Goal: Task Accomplishment & Management: Manage account settings

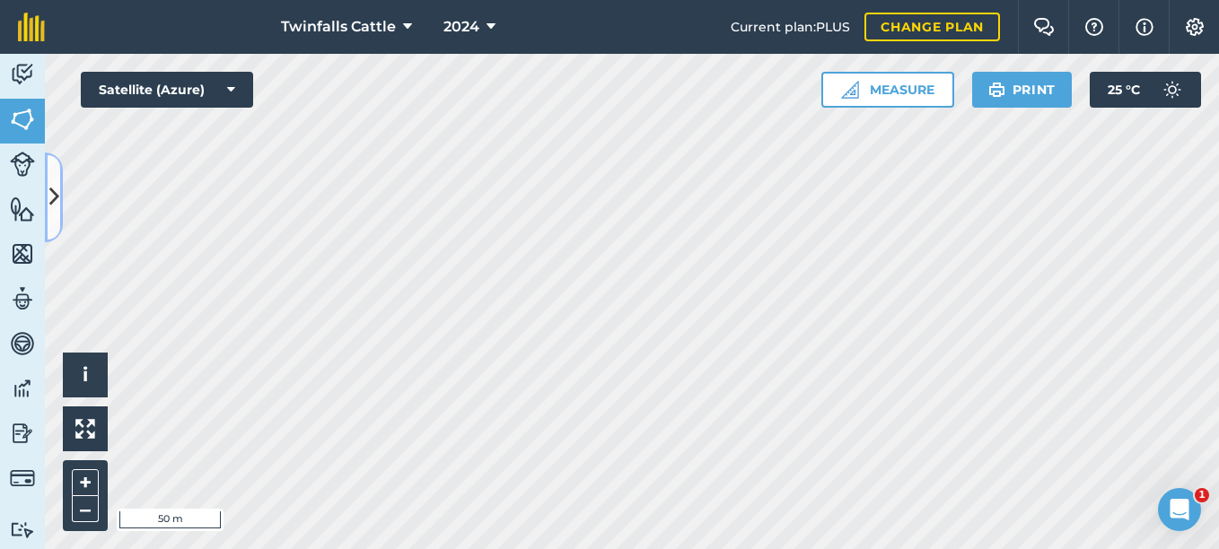
click at [60, 204] on button at bounding box center [54, 198] width 18 height 90
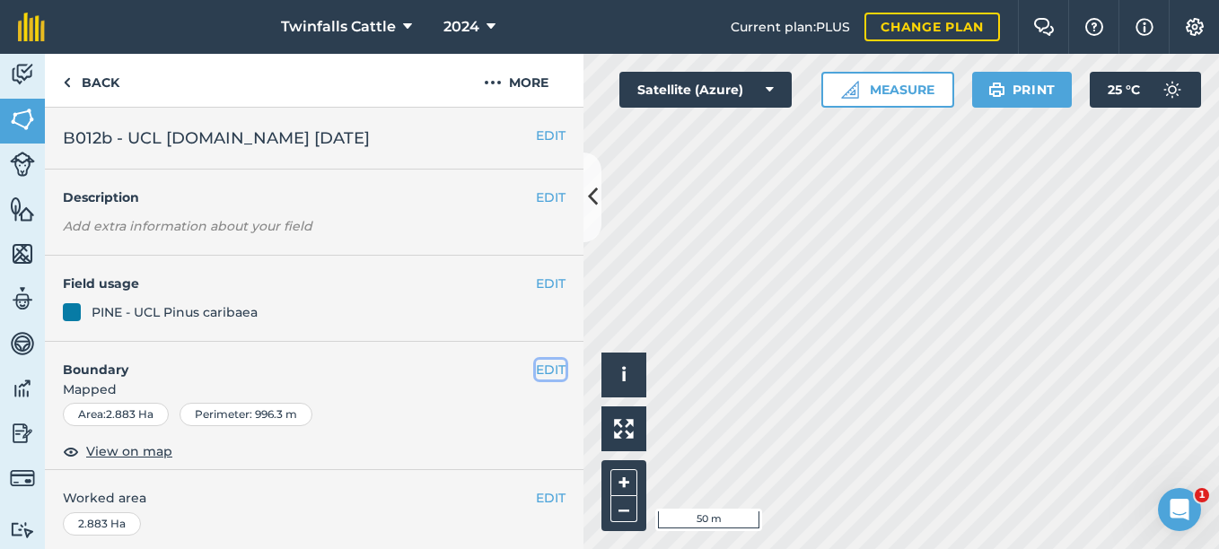
click at [551, 370] on button "EDIT" at bounding box center [551, 370] width 30 height 20
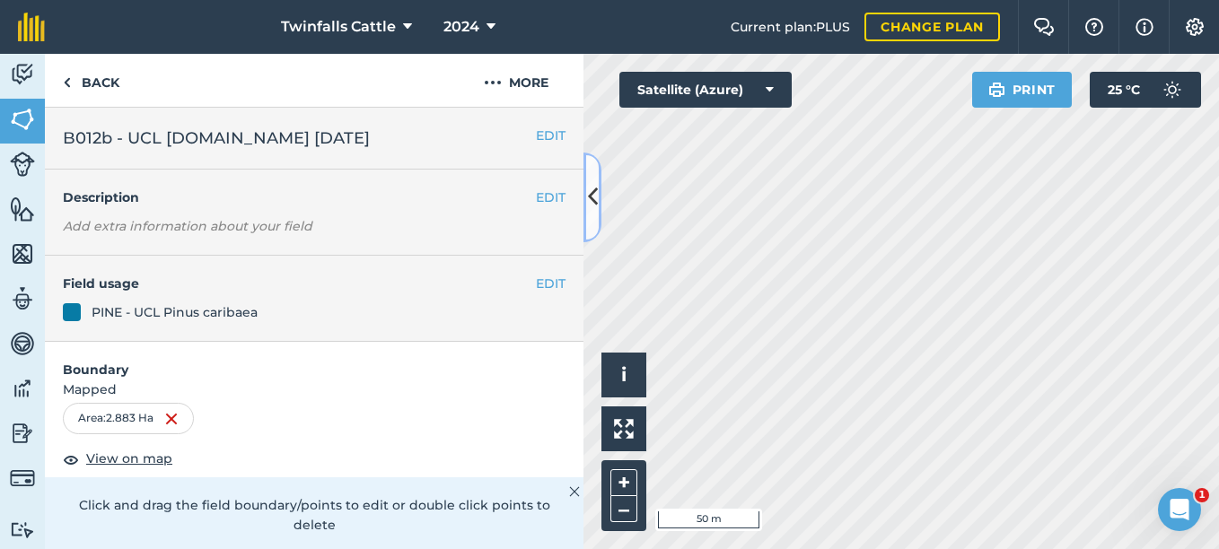
click at [596, 216] on button at bounding box center [593, 198] width 18 height 90
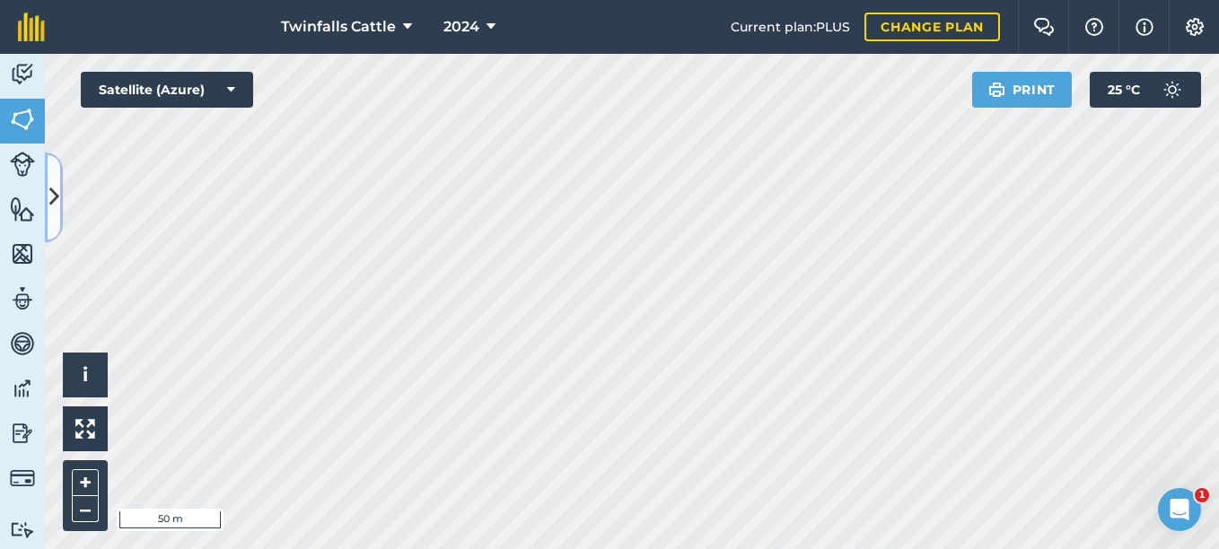
click at [50, 222] on button at bounding box center [54, 198] width 18 height 90
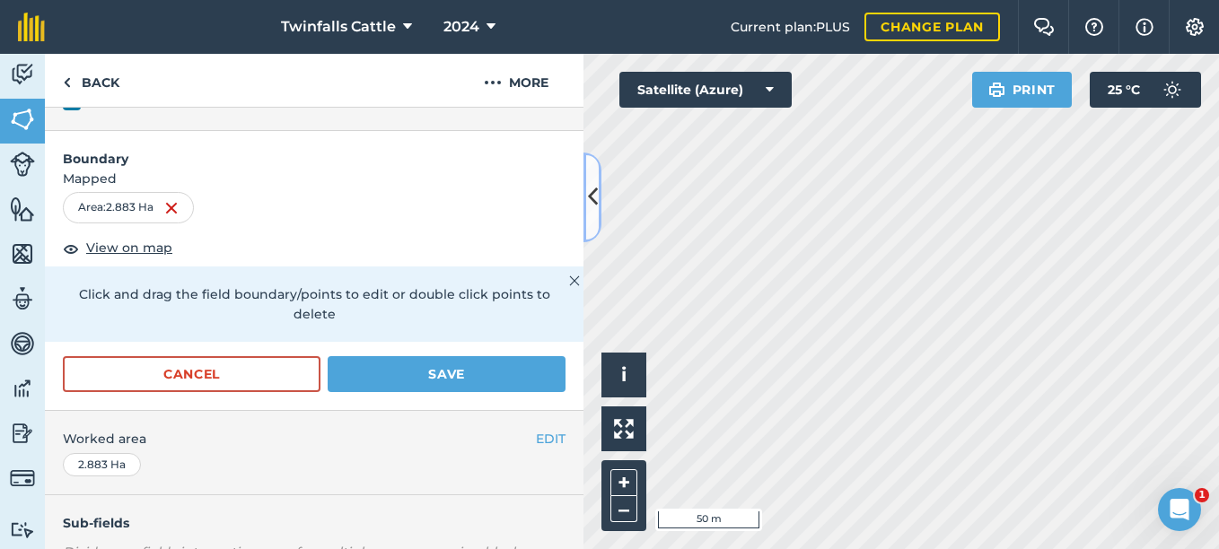
scroll to position [180, 0]
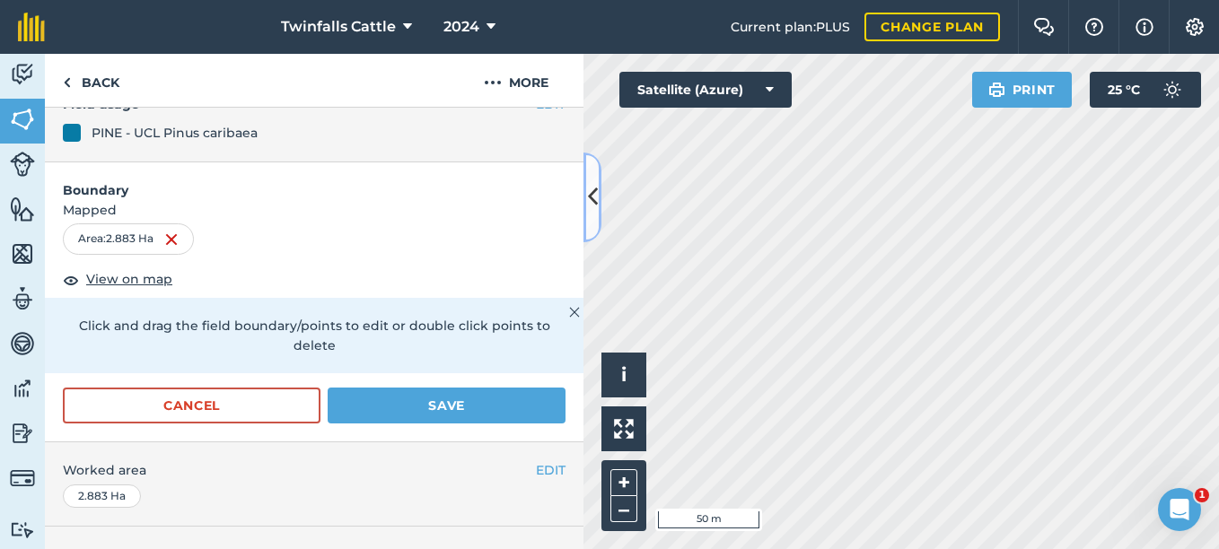
click at [584, 198] on button at bounding box center [593, 198] width 18 height 90
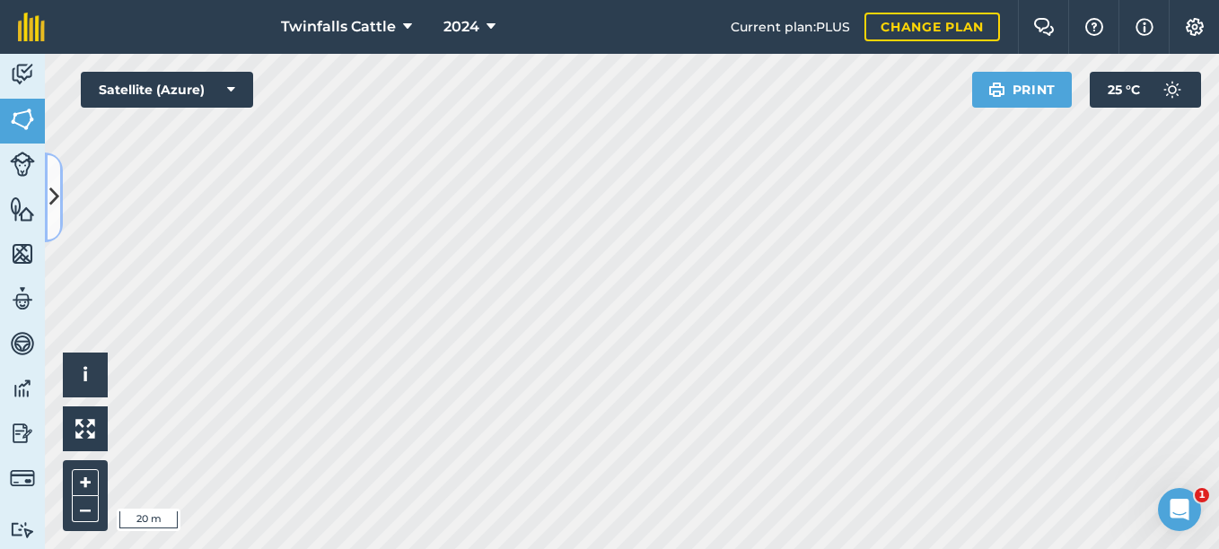
click at [53, 192] on icon at bounding box center [54, 196] width 10 height 31
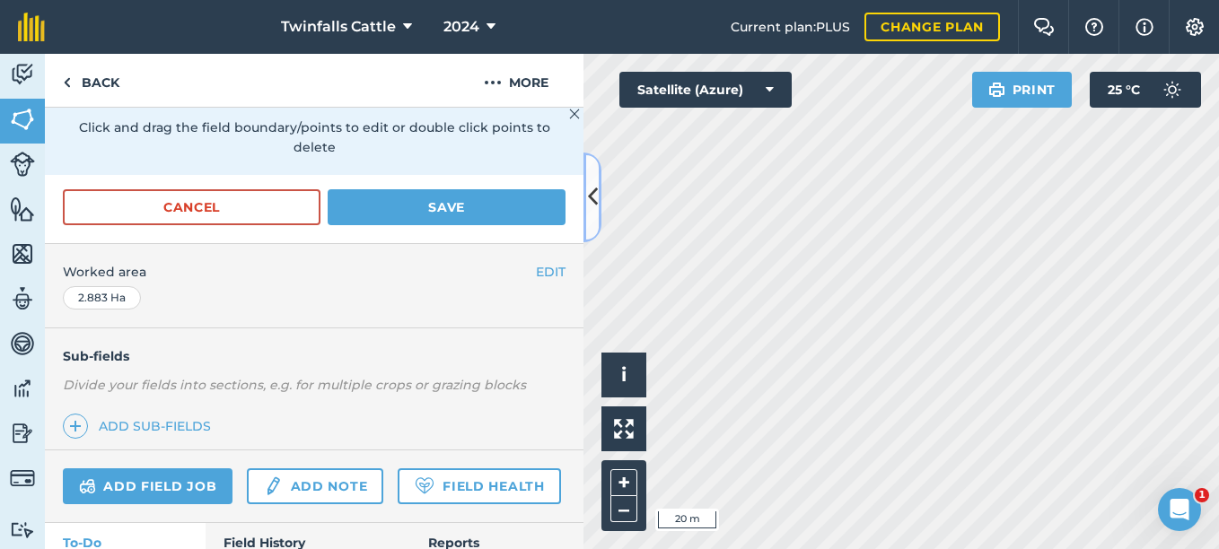
scroll to position [228, 0]
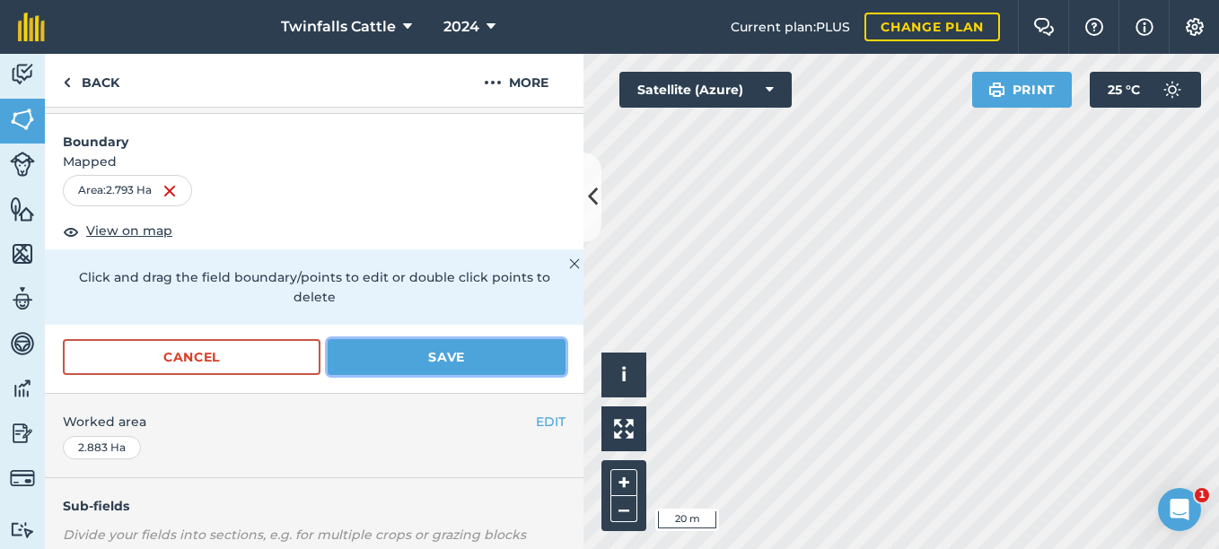
click at [409, 357] on button "Save" at bounding box center [447, 357] width 238 height 36
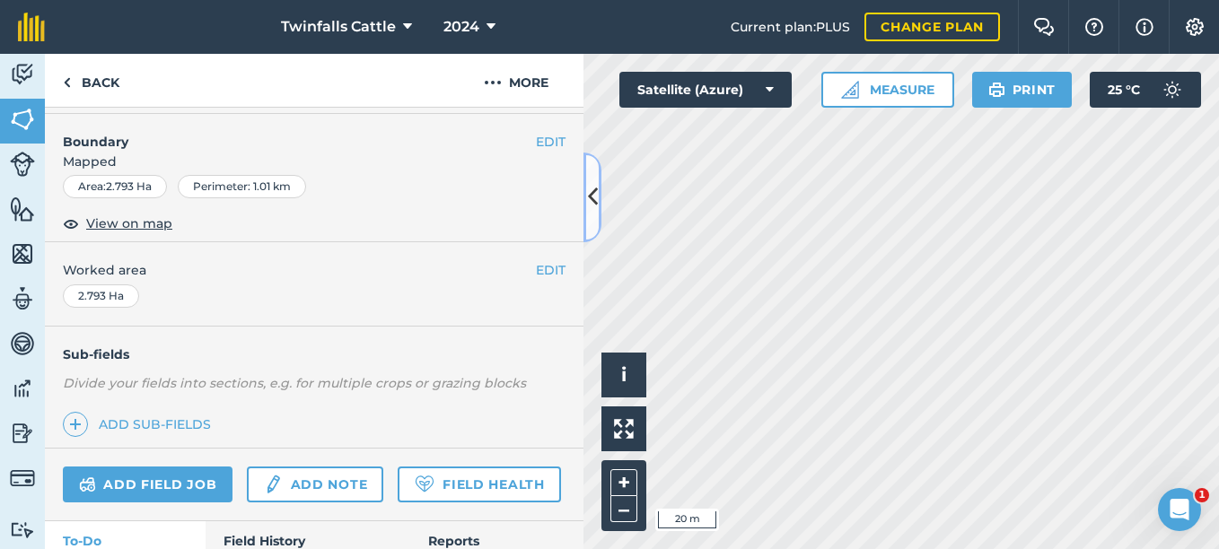
click at [596, 219] on button at bounding box center [593, 198] width 18 height 90
